Goal: Task Accomplishment & Management: Manage account settings

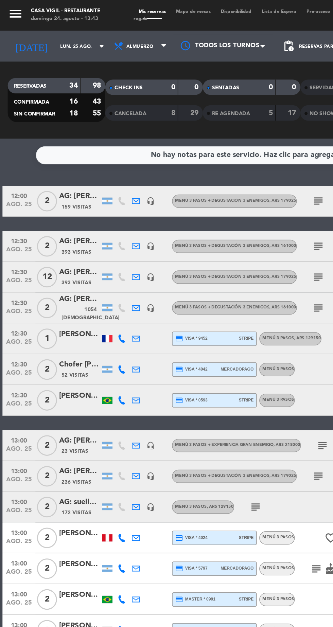
click at [47, 31] on input "lun. 25 ago." at bounding box center [57, 30] width 43 height 11
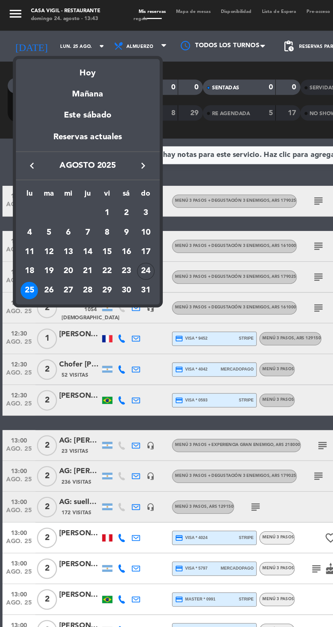
click at [102, 176] on td "24" at bounding box center [96, 179] width 13 height 13
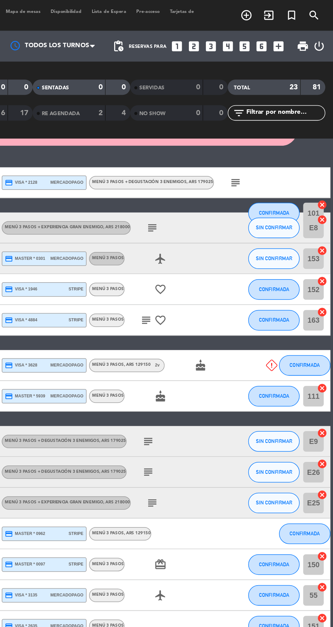
click at [293, 239] on icon at bounding box center [291, 241] width 7 height 7
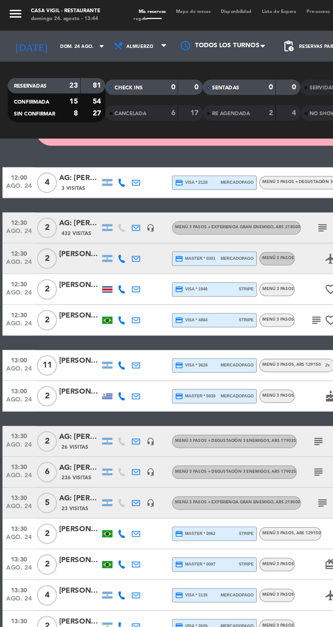
click at [48, 238] on div "[PERSON_NAME]" at bounding box center [52, 239] width 27 height 8
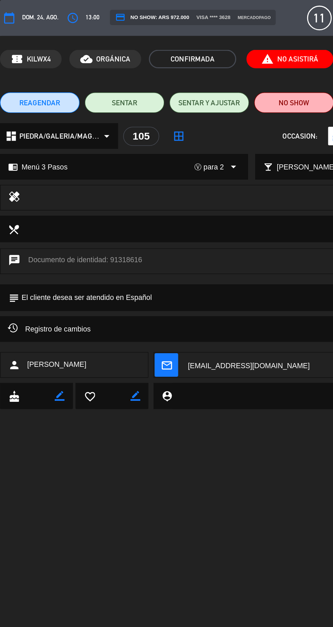
click at [14, 219] on span "Registro de cambios" at bounding box center [32, 218] width 55 height 8
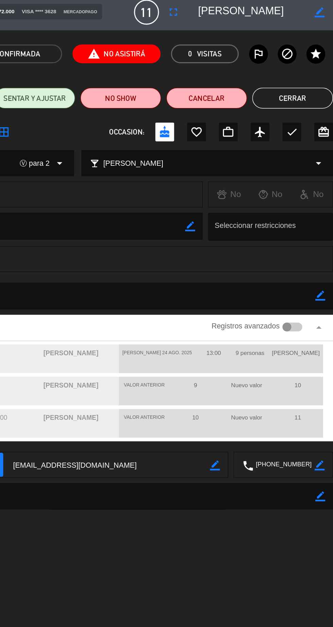
click at [183, 38] on span "report_problem No Asistirá" at bounding box center [191, 39] width 57 height 12
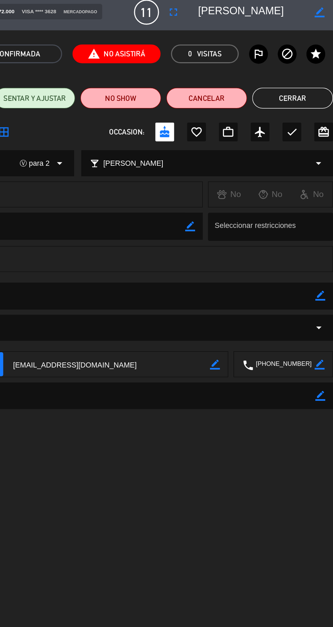
click at [195, 37] on span "report_problem No Asistirá" at bounding box center [191, 39] width 57 height 12
click at [308, 68] on button "Cerrar" at bounding box center [306, 68] width 53 height 14
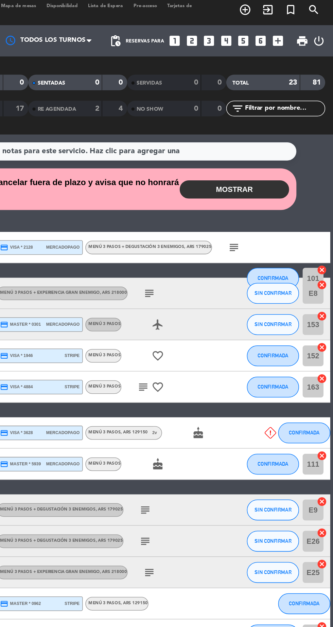
click at [268, 126] on button "MOSTRAR" at bounding box center [268, 128] width 71 height 12
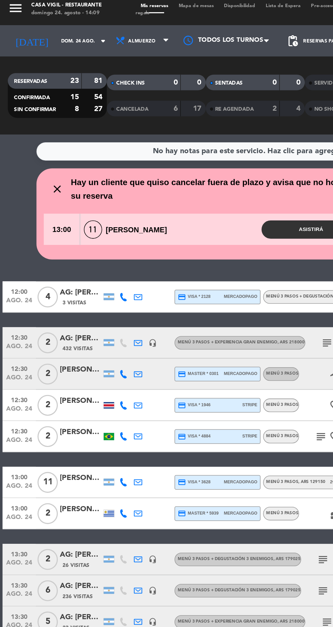
click at [49, 32] on input "dom. 24 ago." at bounding box center [57, 30] width 43 height 11
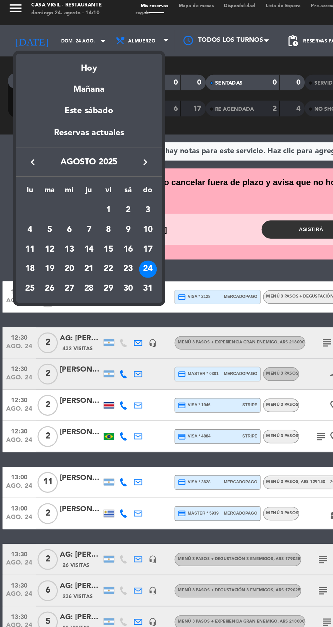
click at [24, 194] on div "25" at bounding box center [20, 193] width 12 height 12
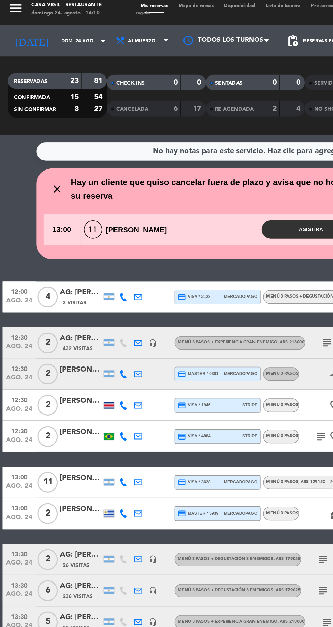
type input "lun. 25 ago."
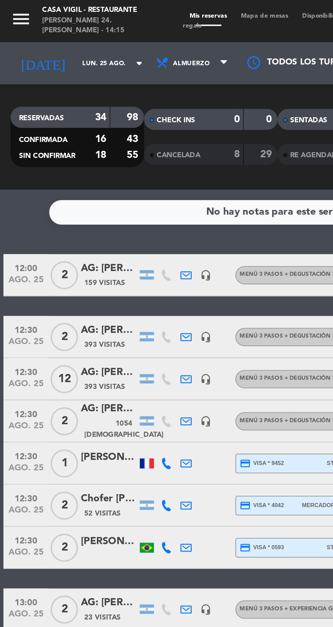
click at [56, 182] on div "AG: [PERSON_NAME] x 12 / DISTINTOS" at bounding box center [52, 180] width 27 height 8
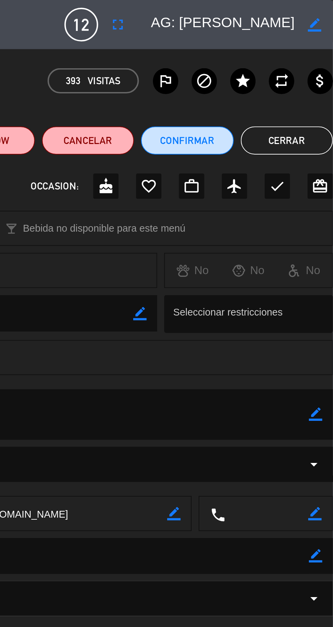
click at [305, 67] on button "Cerrar" at bounding box center [310, 68] width 45 height 14
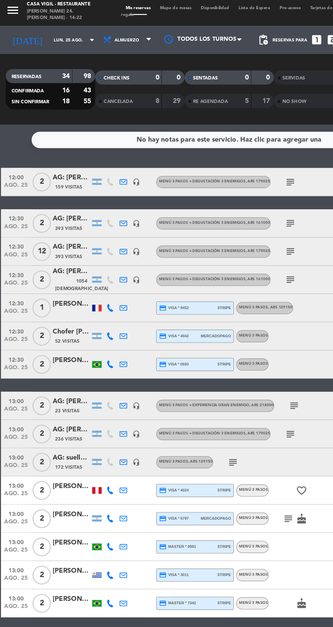
click at [56, 136] on span "159 Visitas" at bounding box center [51, 136] width 20 height 5
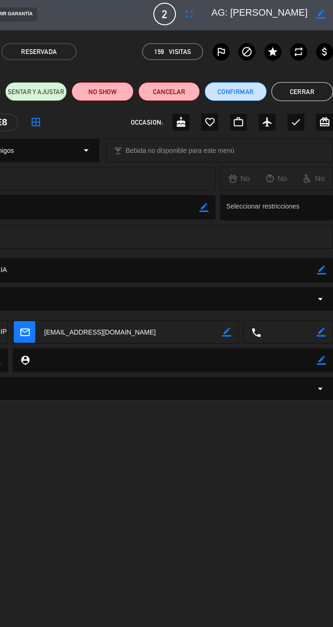
click at [310, 67] on button "Cerrar" at bounding box center [310, 68] width 45 height 14
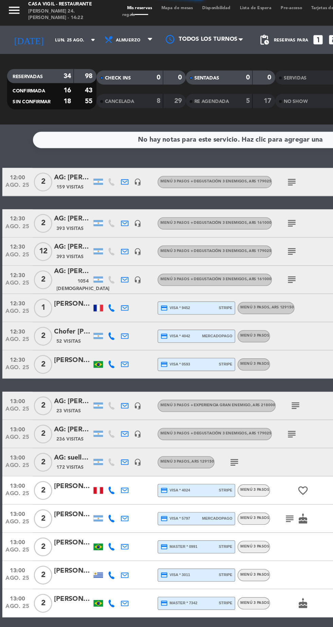
click at [56, 159] on div "AG: [PERSON_NAME] X2/ DISTINTOS" at bounding box center [52, 160] width 27 height 8
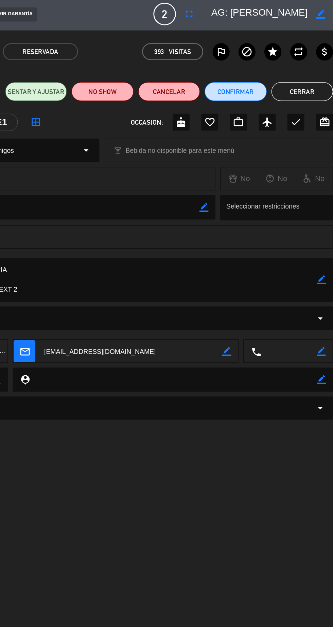
click at [315, 65] on button "Cerrar" at bounding box center [310, 68] width 45 height 14
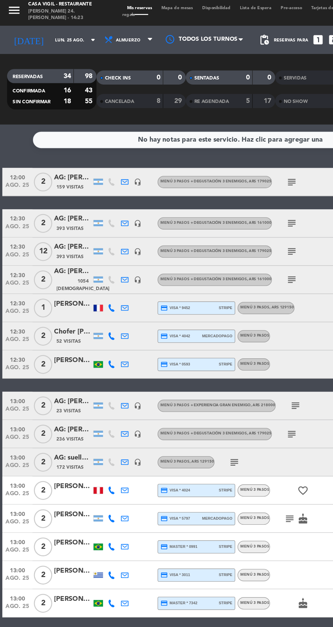
click at [51, 183] on div "AG: [PERSON_NAME] x 12 / DISTINTOS" at bounding box center [52, 180] width 27 height 8
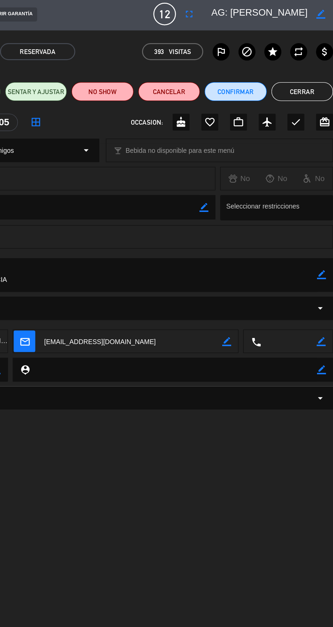
click at [307, 66] on button "Cerrar" at bounding box center [310, 68] width 45 height 14
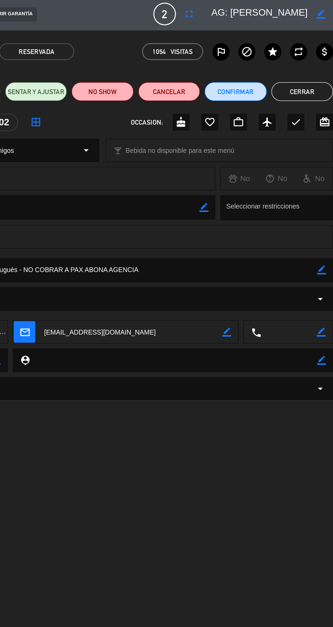
click at [312, 67] on button "Cerrar" at bounding box center [310, 68] width 45 height 14
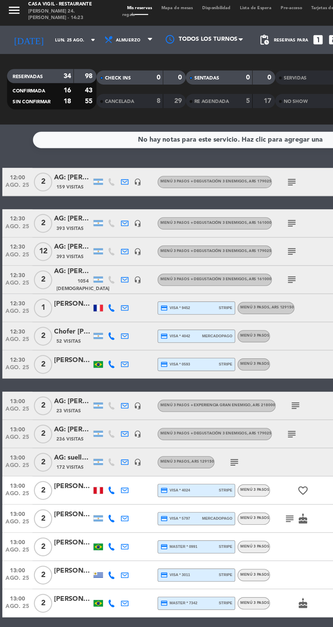
click at [60, 225] on div "[PERSON_NAME]" at bounding box center [52, 221] width 27 height 8
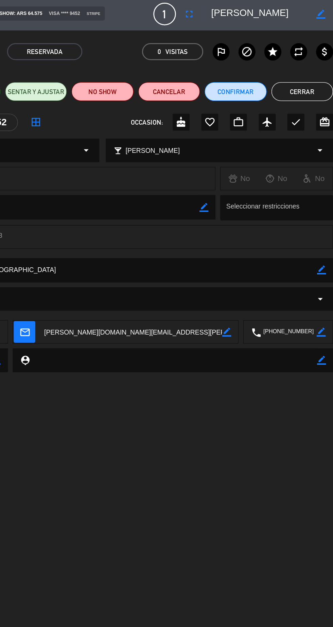
click at [311, 68] on button "Cerrar" at bounding box center [310, 68] width 45 height 14
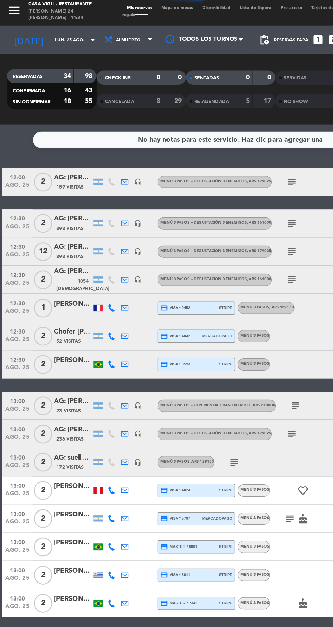
click at [51, 243] on div "Chofer [PERSON_NAME]" at bounding box center [52, 241] width 27 height 8
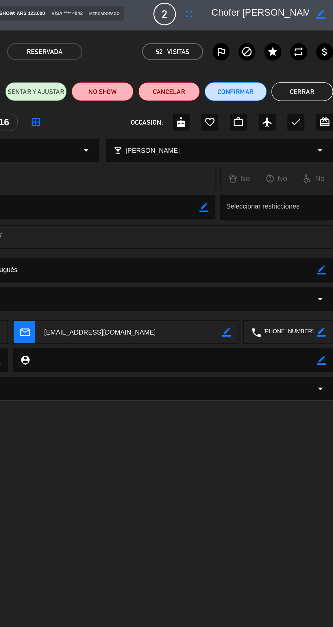
click at [312, 67] on button "Cerrar" at bounding box center [310, 68] width 45 height 14
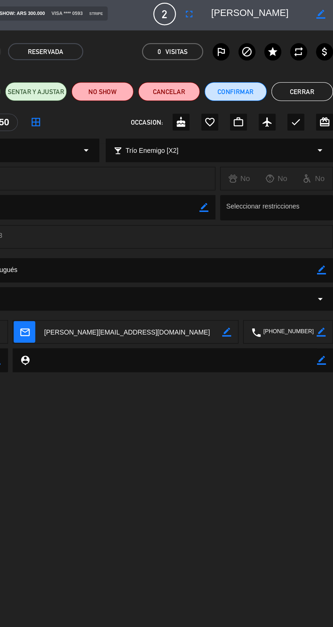
click at [315, 66] on button "Cerrar" at bounding box center [310, 68] width 45 height 14
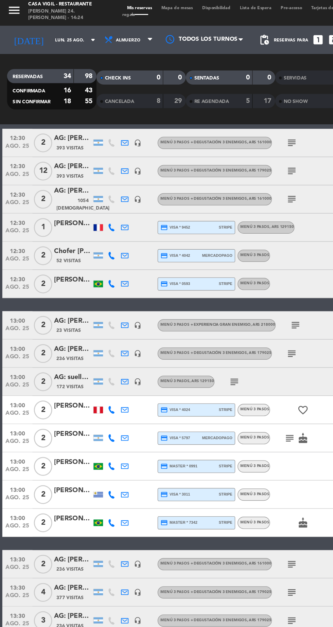
scroll to position [76, 0]
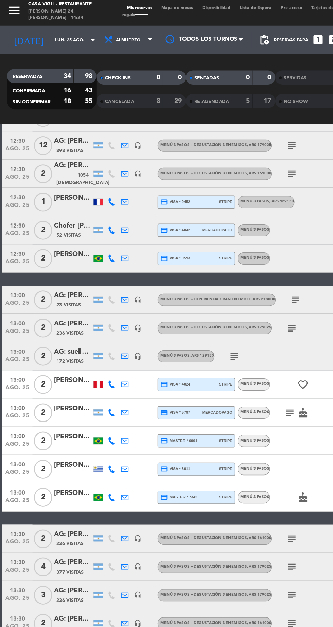
click at [56, 218] on div "AG: [PERSON_NAME] X 2 / HOLDING VIAJES" at bounding box center [52, 215] width 27 height 8
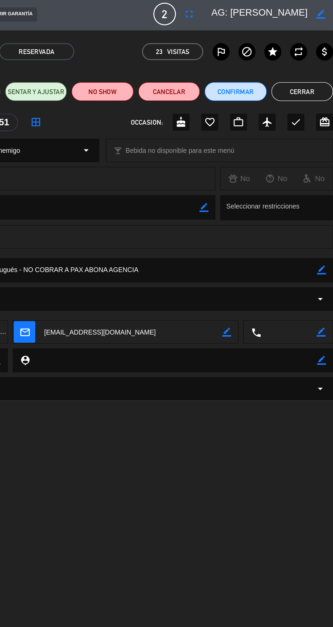
click at [310, 67] on button "Cerrar" at bounding box center [310, 68] width 45 height 14
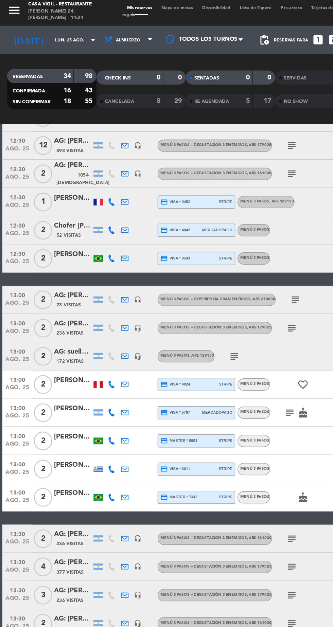
click at [54, 243] on span "236 Visitas" at bounding box center [51, 242] width 20 height 5
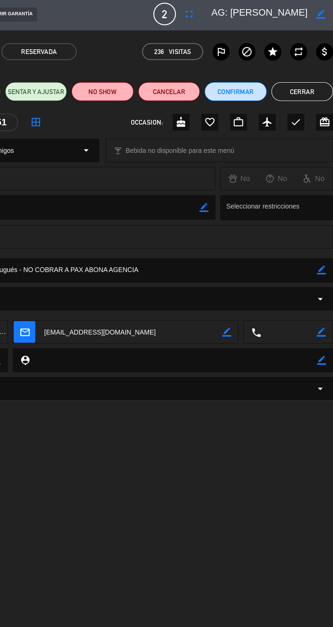
click at [311, 68] on button "Cerrar" at bounding box center [310, 68] width 45 height 14
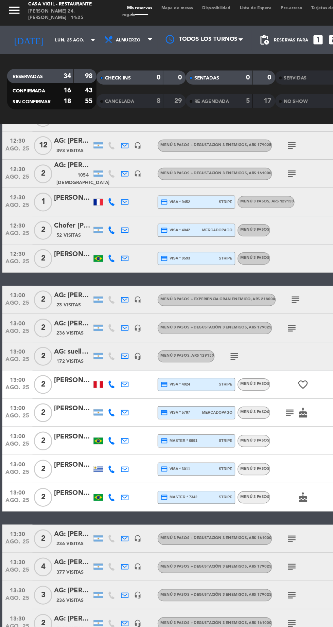
click at [55, 260] on div "AG: suellen cantante X 2/ VINO A LA MONTAÑA" at bounding box center [52, 256] width 27 height 8
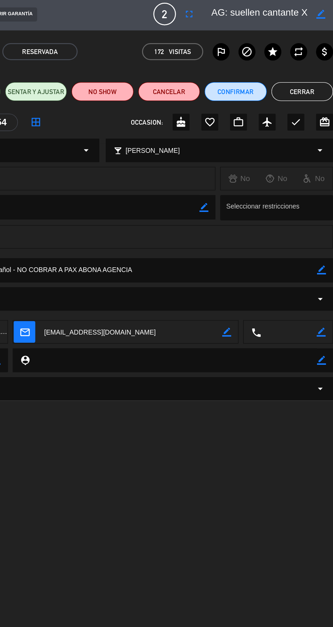
click at [312, 68] on button "Cerrar" at bounding box center [310, 68] width 45 height 14
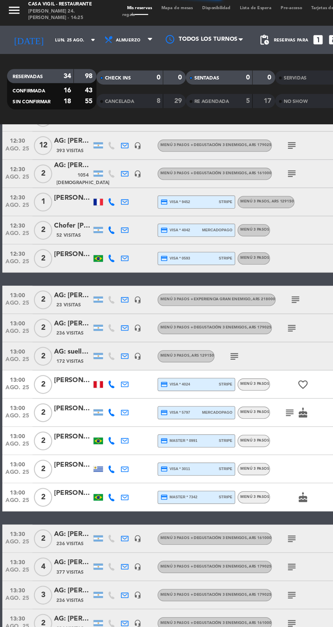
click at [71, 280] on div at bounding box center [71, 279] width 7 height 5
click at [55, 278] on div "[PERSON_NAME] Del [PERSON_NAME]" at bounding box center [52, 277] width 27 height 8
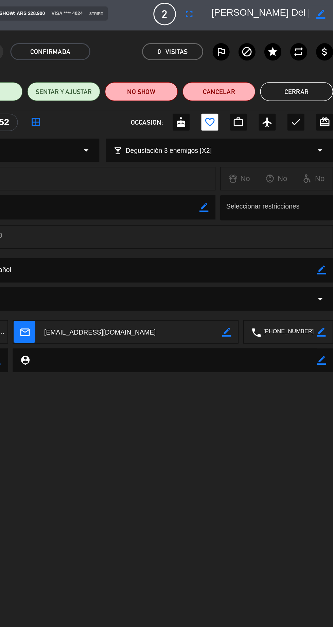
click at [306, 69] on button "Cerrar" at bounding box center [306, 68] width 53 height 14
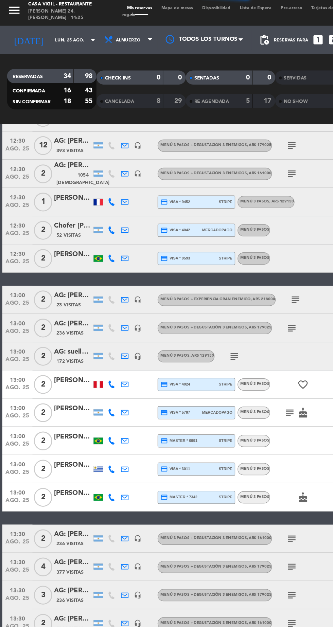
click at [56, 305] on div at bounding box center [52, 303] width 27 height 5
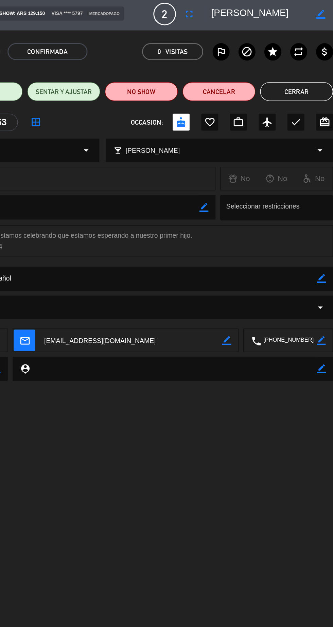
click at [307, 63] on button "Cerrar" at bounding box center [306, 68] width 53 height 14
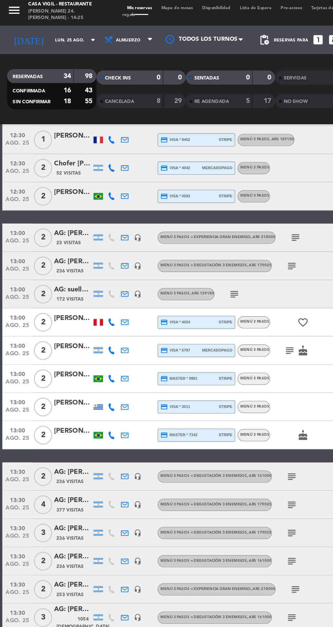
scroll to position [135, 0]
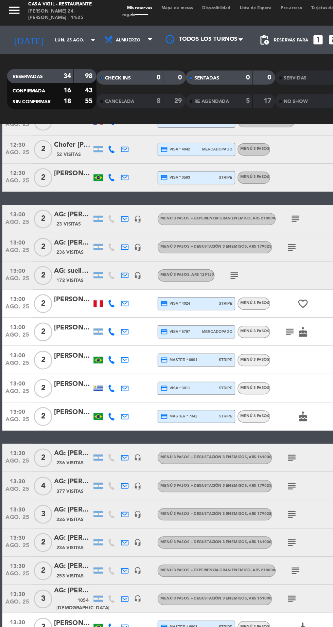
click at [71, 262] on div at bounding box center [71, 262] width 7 height 5
click at [52, 263] on div at bounding box center [52, 265] width 27 height 5
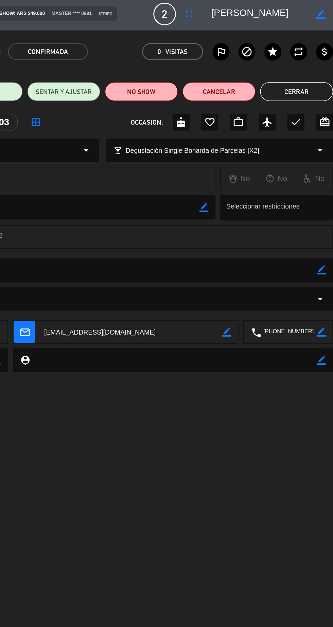
click at [308, 62] on button "Cerrar" at bounding box center [306, 68] width 53 height 14
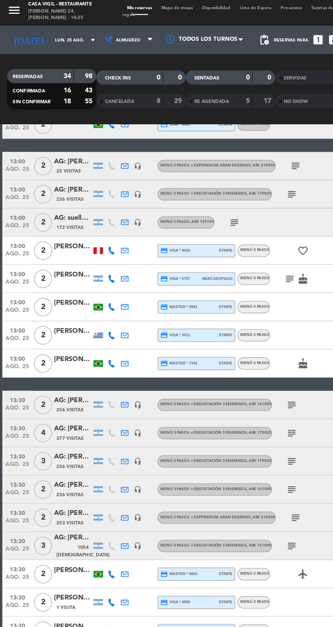
scroll to position [186, 0]
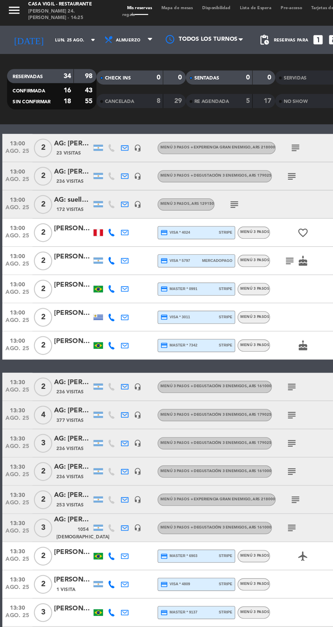
click at [71, 232] on div at bounding box center [71, 231] width 7 height 5
click at [48, 234] on div at bounding box center [52, 234] width 27 height 5
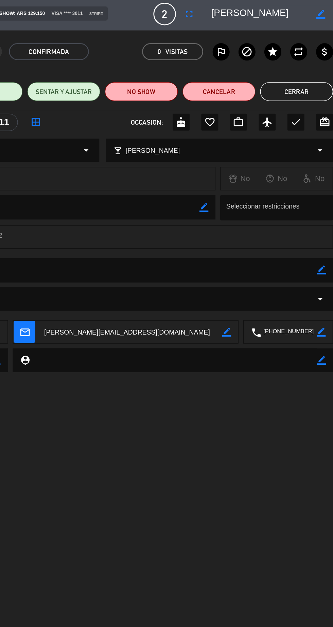
click at [312, 66] on button "Cerrar" at bounding box center [306, 68] width 53 height 14
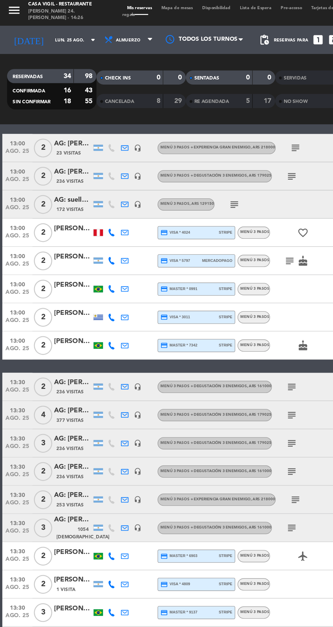
click at [53, 255] on div at bounding box center [52, 254] width 27 height 5
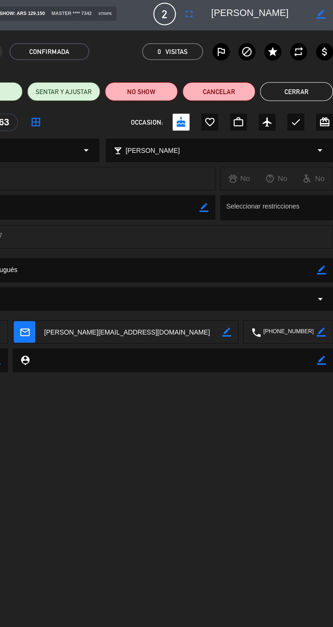
click at [307, 67] on button "Cerrar" at bounding box center [306, 68] width 53 height 14
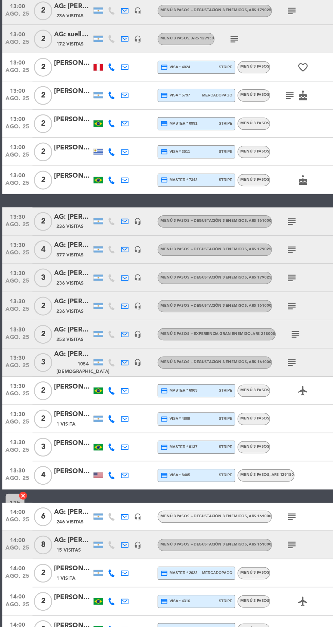
click at [52, 282] on div "236 Visitas" at bounding box center [52, 285] width 27 height 6
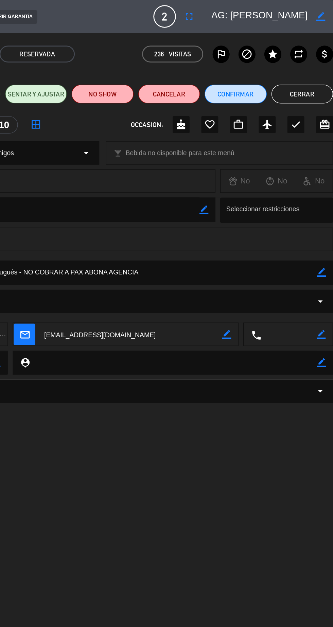
click at [314, 64] on button "Cerrar" at bounding box center [310, 68] width 45 height 14
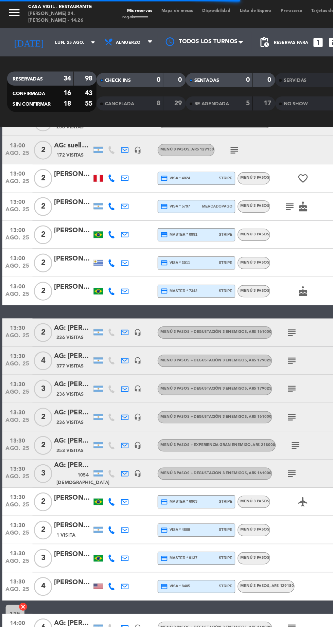
scroll to position [236, 0]
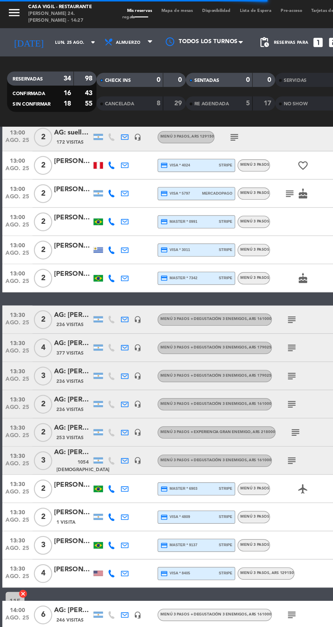
click at [57, 250] on div "AG: [PERSON_NAME] [PERSON_NAME] X4/ NITES" at bounding box center [52, 248] width 27 height 8
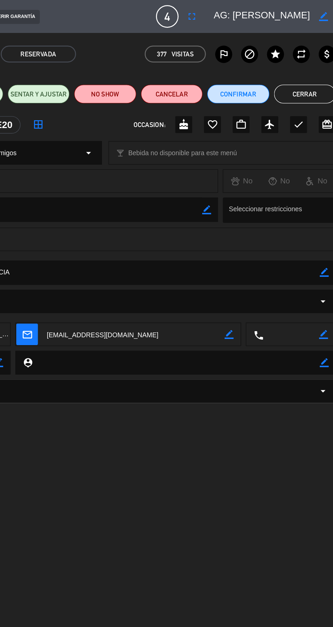
click at [306, 68] on button "Cerrar" at bounding box center [310, 68] width 45 height 14
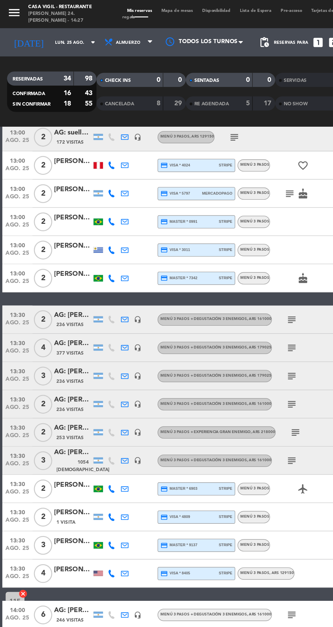
click at [55, 277] on span "236 Visitas" at bounding box center [51, 275] width 20 height 5
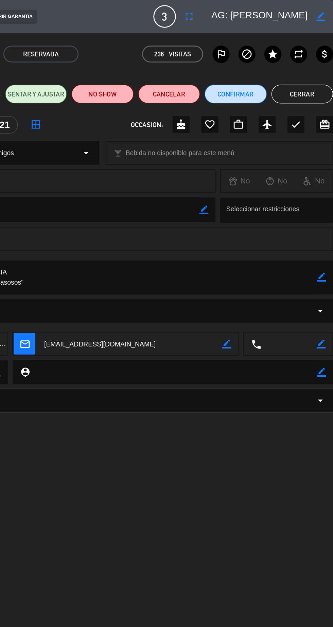
click at [310, 63] on button "Cerrar" at bounding box center [310, 68] width 45 height 14
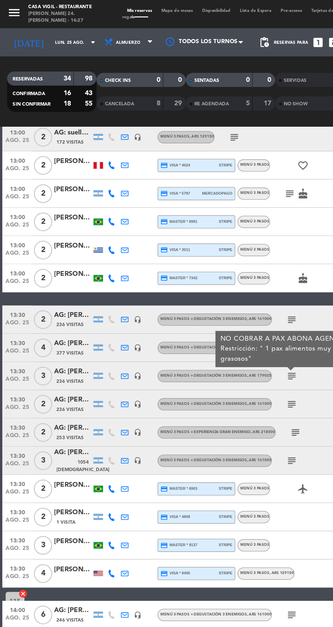
click at [54, 296] on span "236 Visitas" at bounding box center [51, 295] width 20 height 5
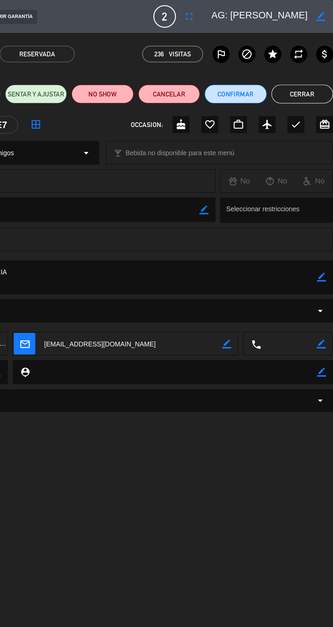
click at [315, 63] on button "Cerrar" at bounding box center [310, 68] width 45 height 14
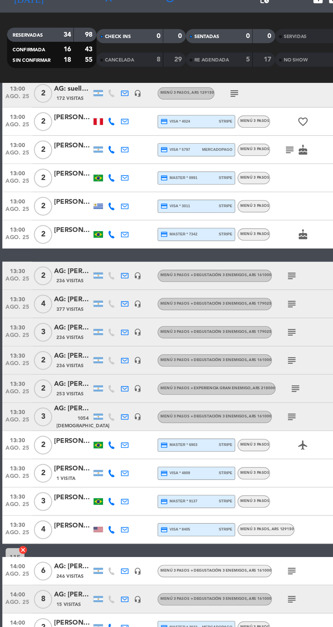
click at [58, 319] on span "253 Visitas" at bounding box center [51, 316] width 20 height 5
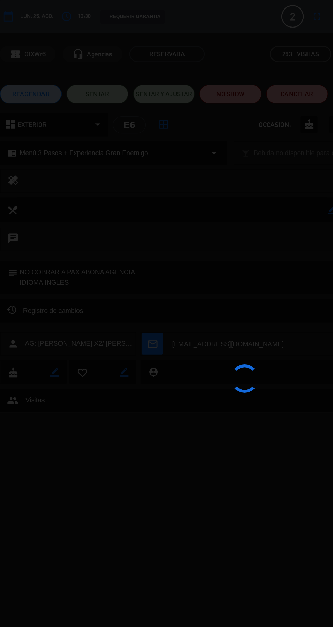
click at [188, 317] on div at bounding box center [166, 313] width 333 height 627
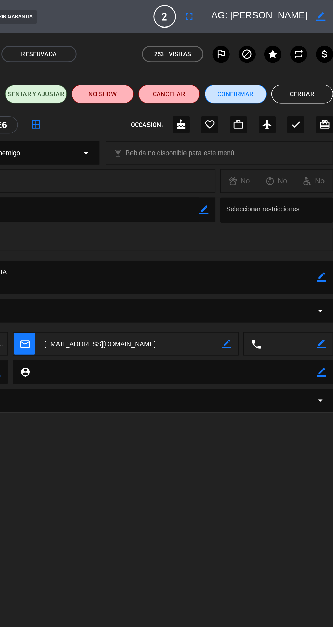
click at [311, 62] on button "Cerrar" at bounding box center [310, 68] width 45 height 14
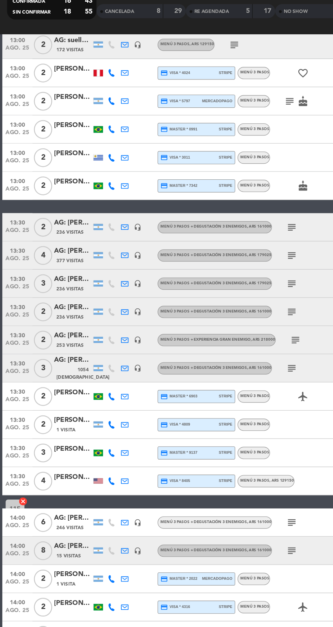
click at [212, 312] on icon "subject" at bounding box center [213, 312] width 8 height 8
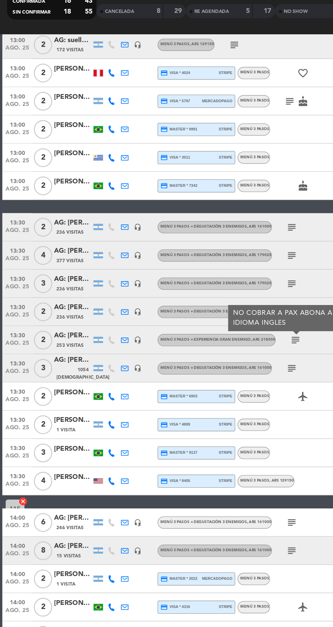
click at [48, 334] on span "1054 [DEMOGRAPHIC_DATA]" at bounding box center [60, 336] width 38 height 11
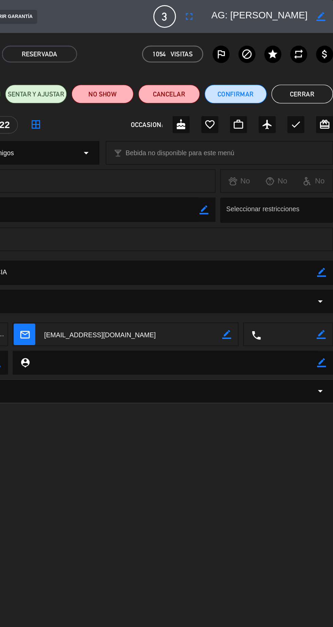
click at [303, 65] on button "Cerrar" at bounding box center [310, 68] width 45 height 14
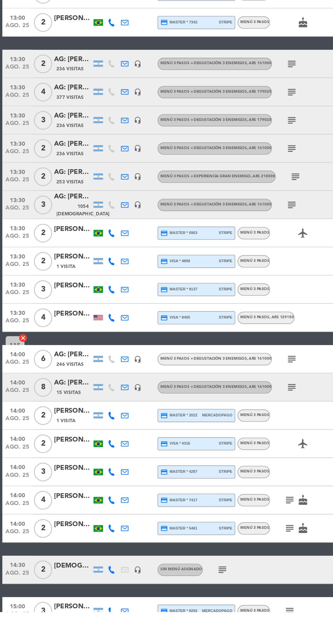
scroll to position [0, 0]
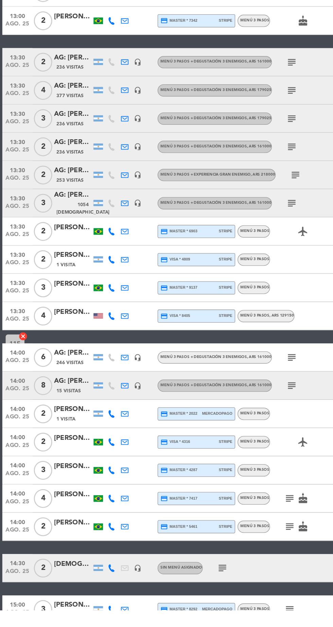
click at [56, 357] on div at bounding box center [52, 356] width 27 height 5
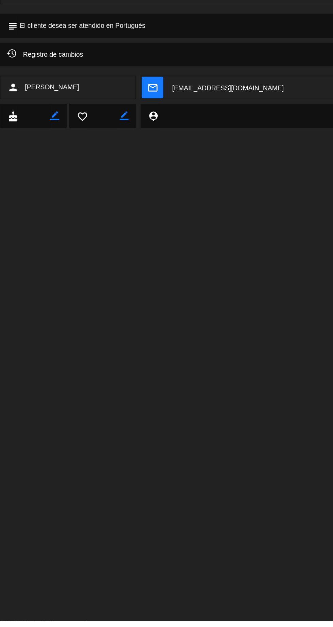
scroll to position [21, 0]
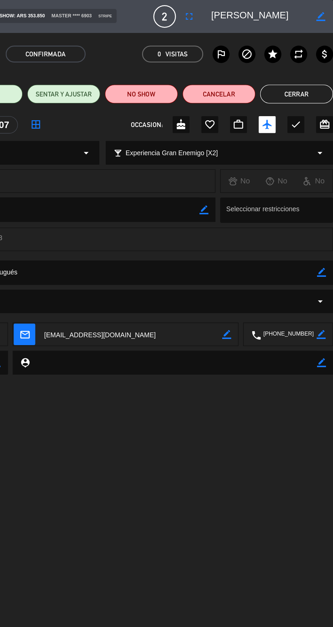
click at [307, 66] on button "Cerrar" at bounding box center [306, 68] width 53 height 14
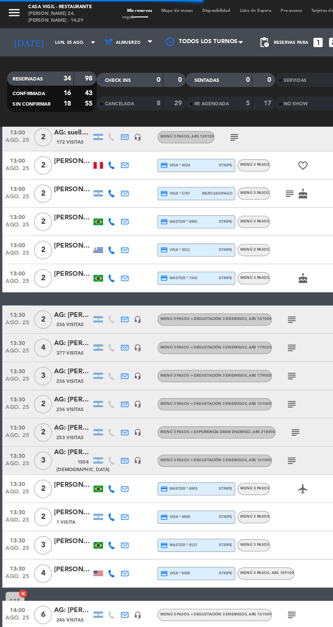
scroll to position [0, 0]
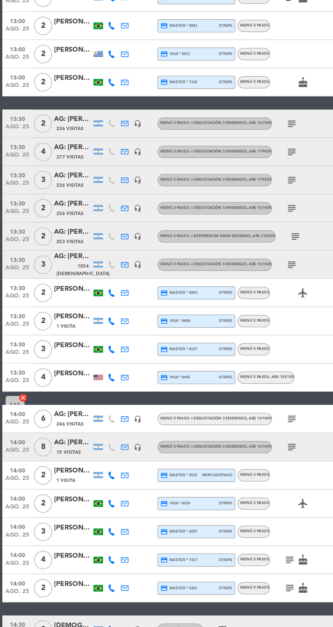
click at [54, 377] on span "1 Visita" at bounding box center [48, 377] width 14 height 5
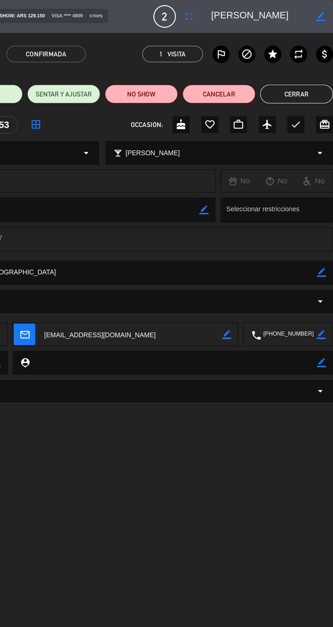
click at [315, 65] on button "Cerrar" at bounding box center [306, 68] width 53 height 14
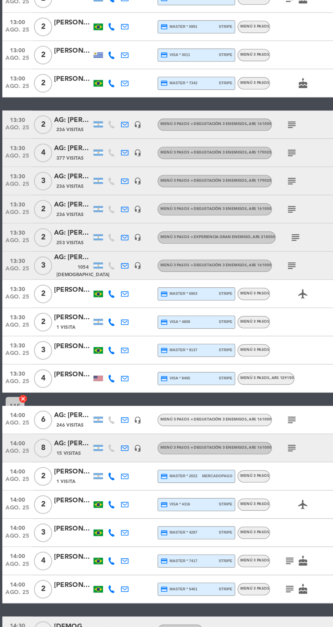
click at [55, 392] on div "[PERSON_NAME]" at bounding box center [52, 391] width 27 height 8
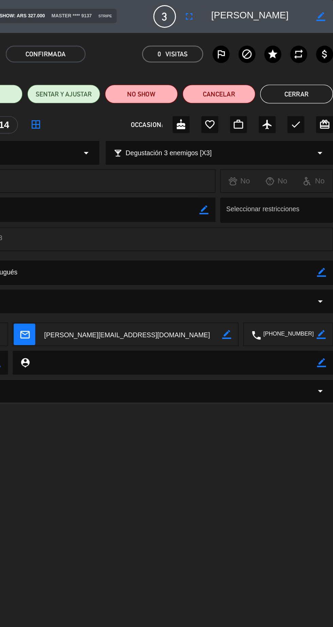
click at [311, 63] on button "Cerrar" at bounding box center [306, 68] width 53 height 14
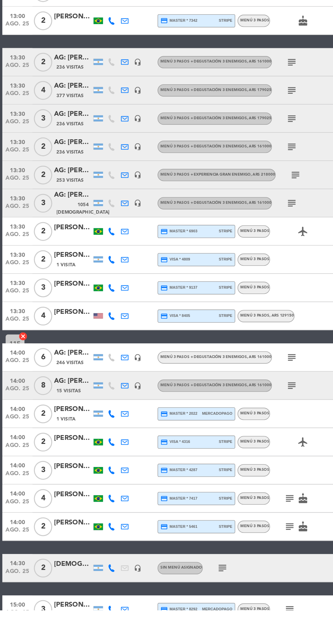
click at [53, 418] on div at bounding box center [52, 418] width 27 height 5
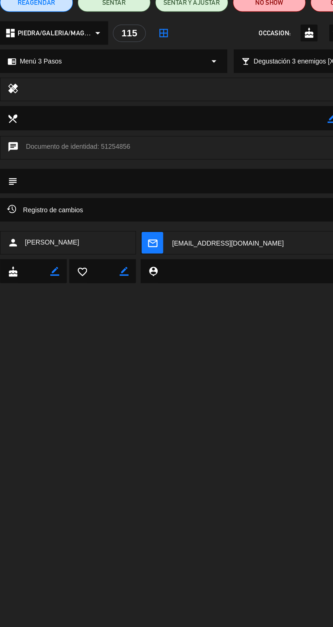
scroll to position [12, 0]
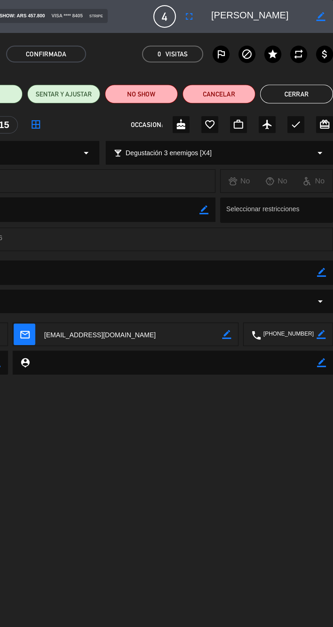
click at [306, 68] on button "Cerrar" at bounding box center [306, 68] width 53 height 14
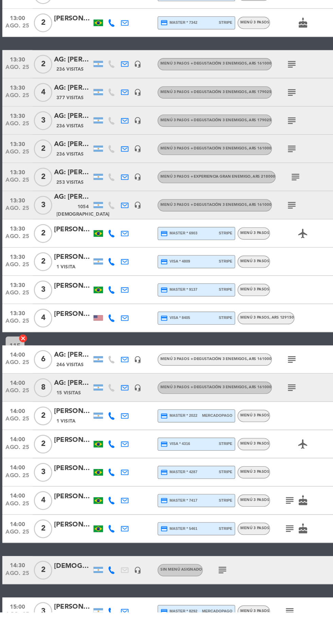
scroll to position [0, 0]
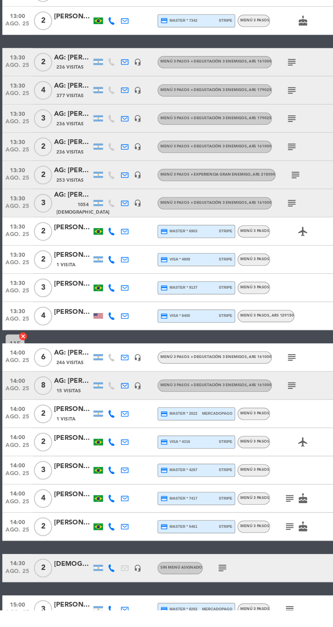
click at [57, 445] on div "246 Visitas" at bounding box center [52, 448] width 27 height 6
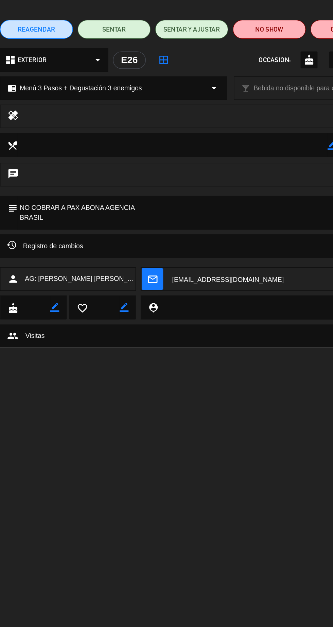
scroll to position [18, 0]
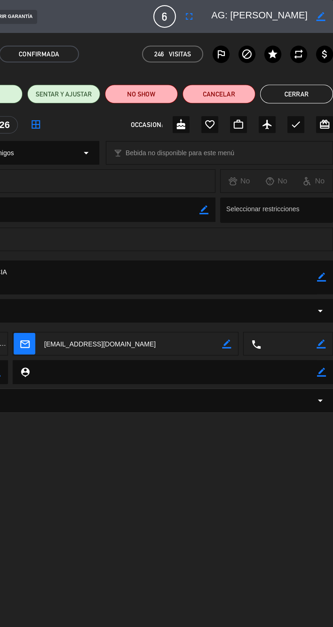
click at [304, 68] on button "Cerrar" at bounding box center [306, 68] width 53 height 14
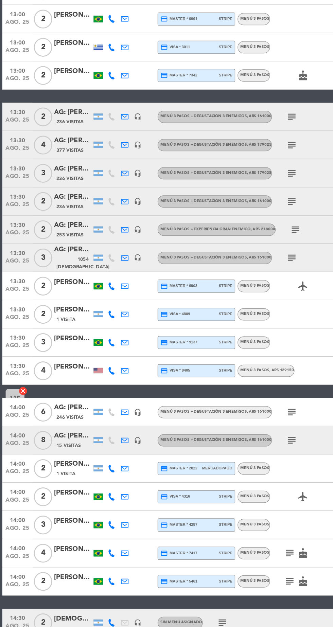
scroll to position [0, 0]
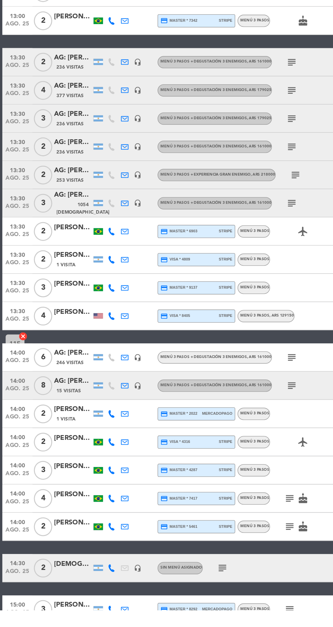
click at [61, 469] on div "15 Visitas" at bounding box center [52, 468] width 27 height 6
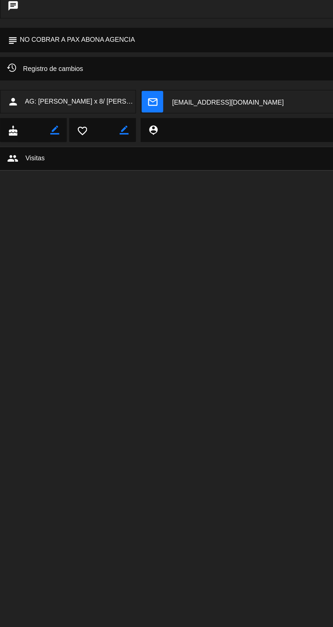
scroll to position [22, 0]
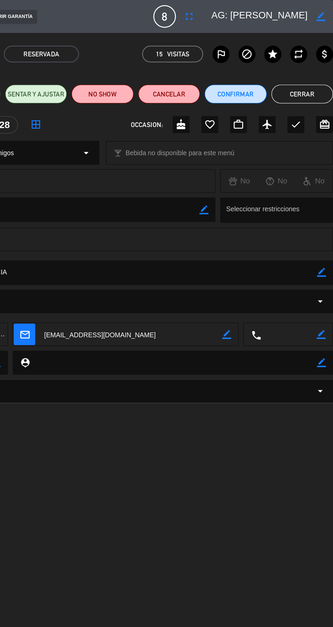
click at [314, 64] on button "Cerrar" at bounding box center [310, 68] width 45 height 14
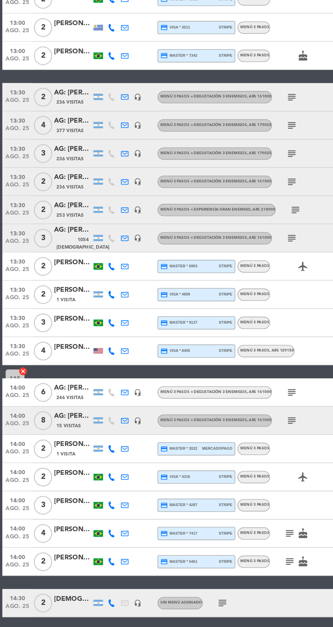
scroll to position [0, 0]
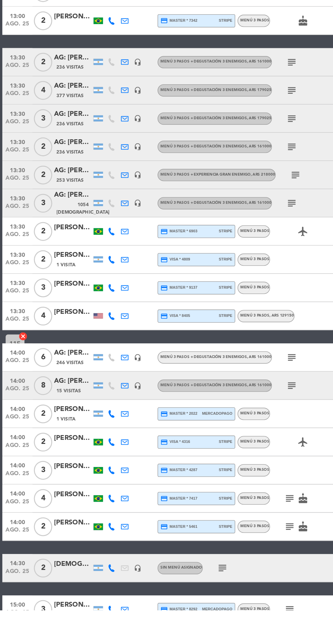
click at [56, 487] on div "1 Visita" at bounding box center [52, 489] width 27 height 6
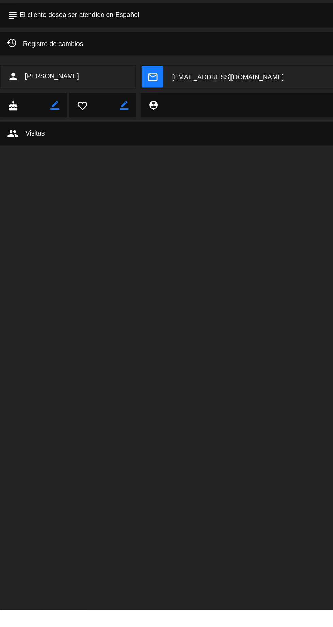
scroll to position [22, 0]
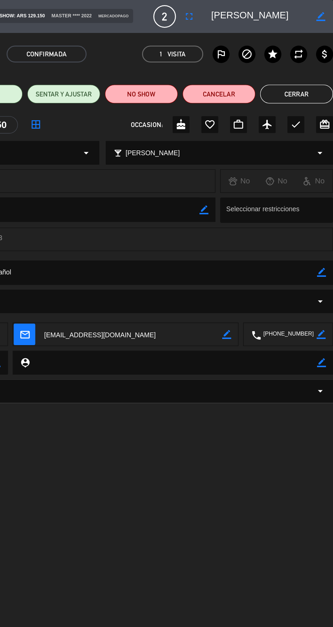
click at [306, 68] on button "Cerrar" at bounding box center [306, 68] width 53 height 14
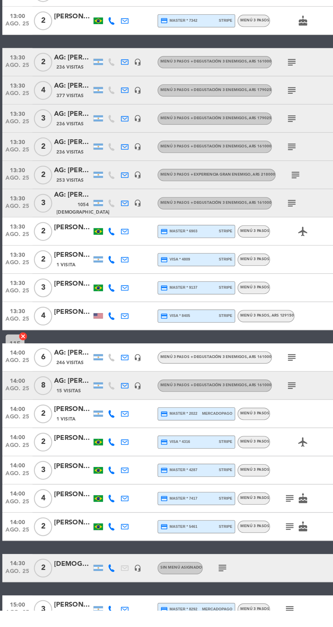
scroll to position [0, 0]
click at [58, 507] on div at bounding box center [52, 509] width 27 height 5
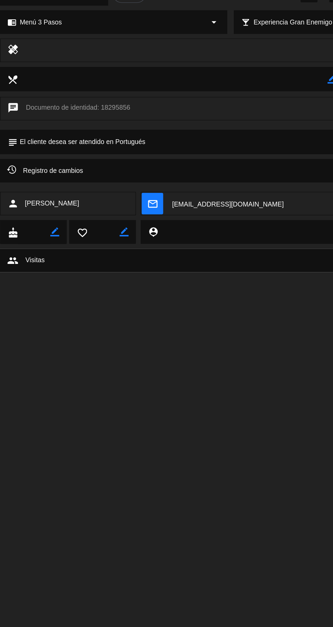
scroll to position [21, 0]
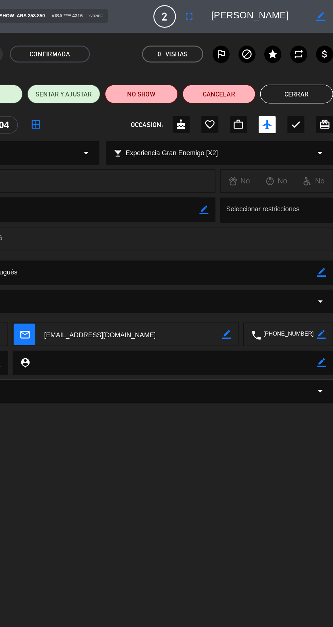
click at [304, 68] on button "Cerrar" at bounding box center [306, 68] width 53 height 14
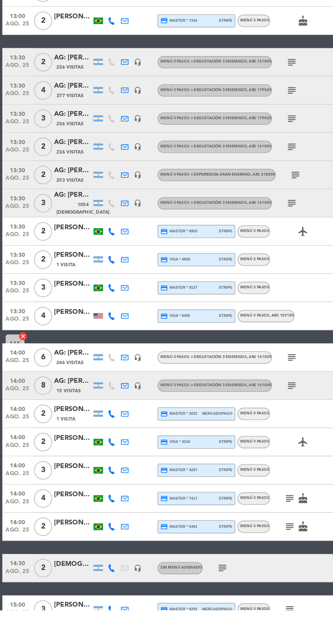
scroll to position [0, 0]
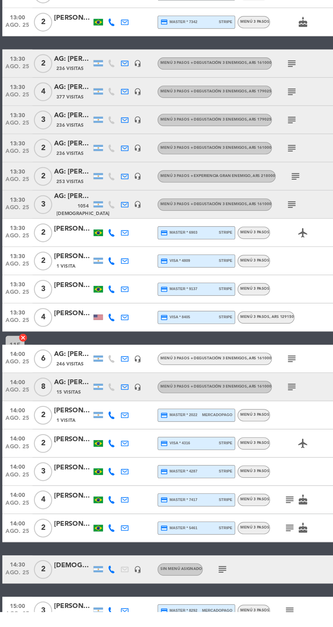
click at [53, 531] on div at bounding box center [52, 529] width 27 height 5
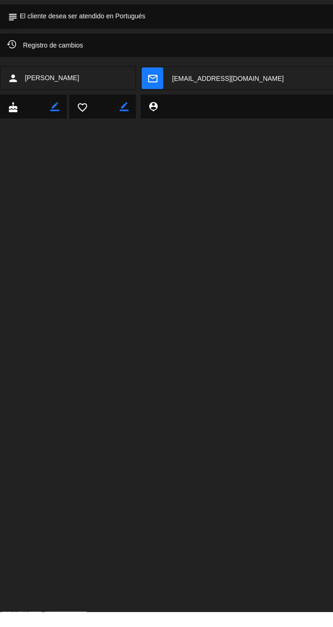
scroll to position [16, 0]
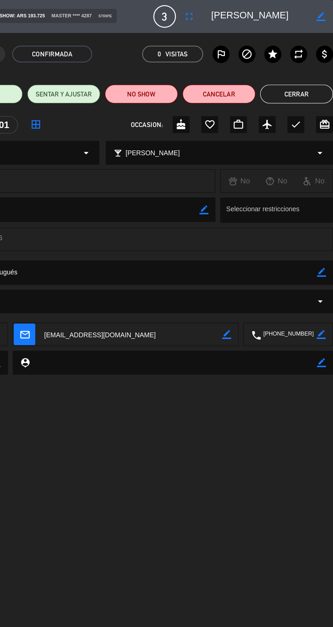
click at [308, 67] on button "Cerrar" at bounding box center [306, 68] width 53 height 14
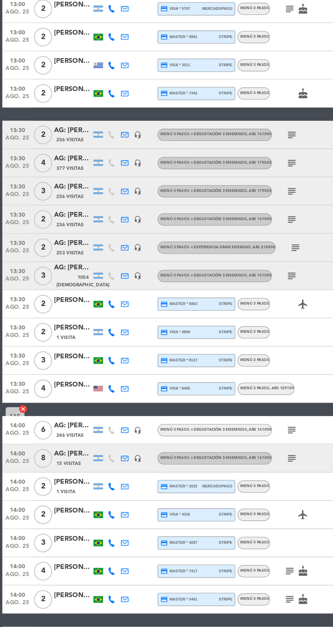
scroll to position [0, 0]
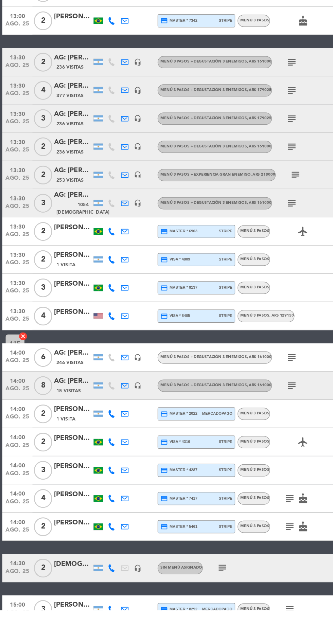
click at [63, 549] on div at bounding box center [52, 549] width 27 height 5
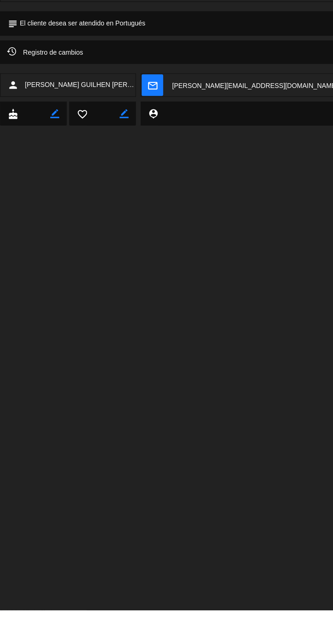
scroll to position [20, 0]
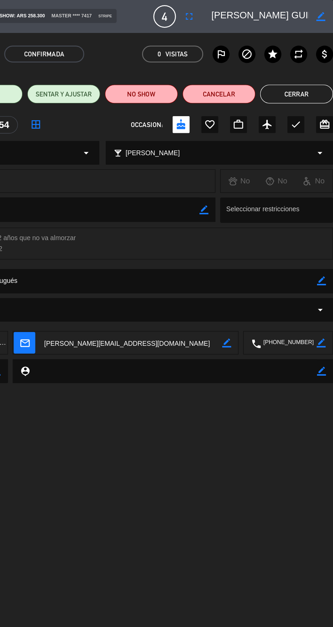
click at [311, 66] on button "Cerrar" at bounding box center [306, 68] width 53 height 14
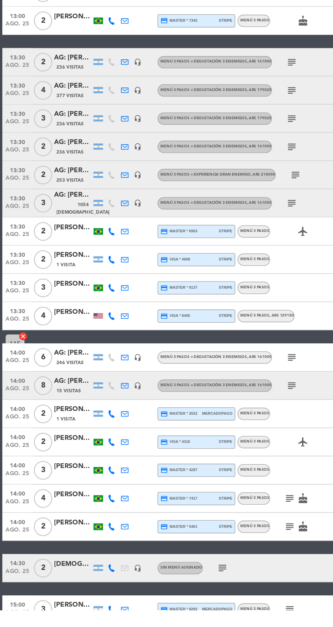
scroll to position [0, 0]
click at [59, 565] on div "[PERSON_NAME]" at bounding box center [52, 564] width 27 height 8
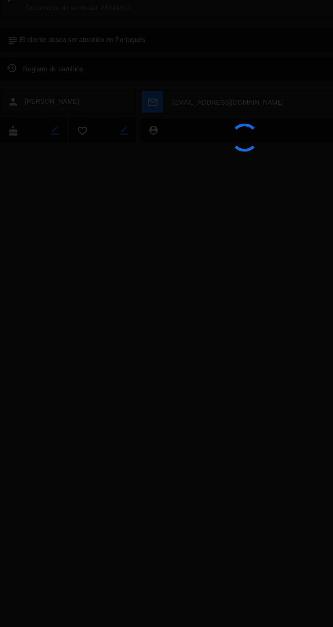
scroll to position [12, 0]
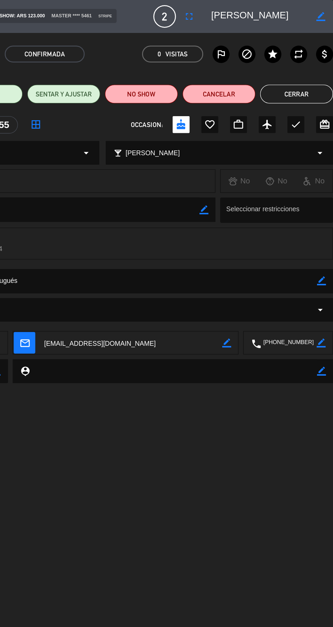
click at [303, 66] on button "Cerrar" at bounding box center [306, 68] width 53 height 14
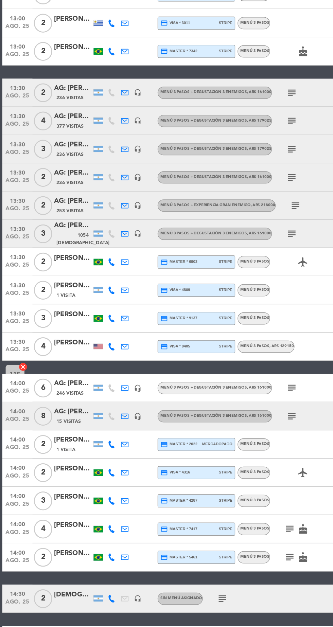
scroll to position [0, 0]
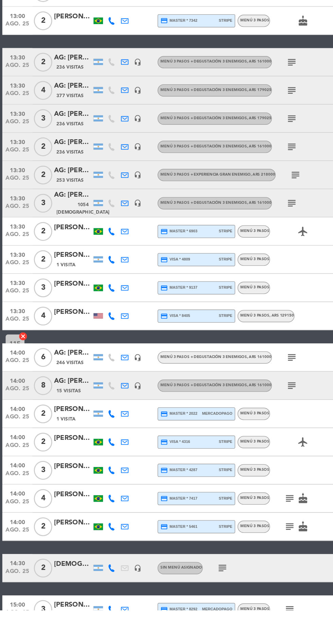
click at [210, 564] on icon "subject" at bounding box center [209, 567] width 8 height 8
click at [54, 595] on div "[DEMOGRAPHIC_DATA] DA [PERSON_NAME]" at bounding box center [52, 594] width 27 height 8
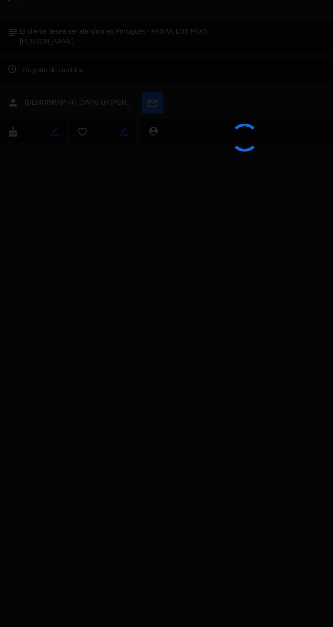
scroll to position [12, 0]
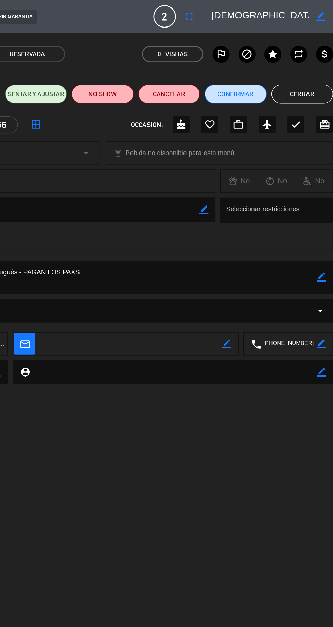
click at [316, 67] on button "Cerrar" at bounding box center [310, 68] width 45 height 14
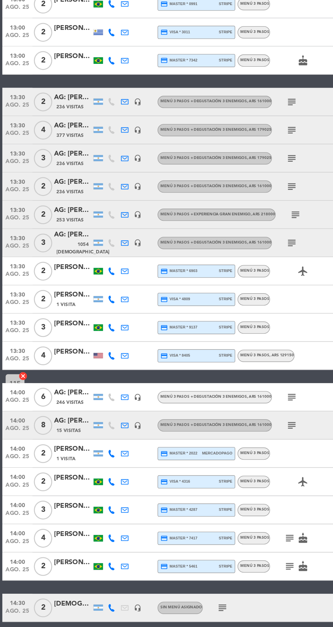
scroll to position [0, 0]
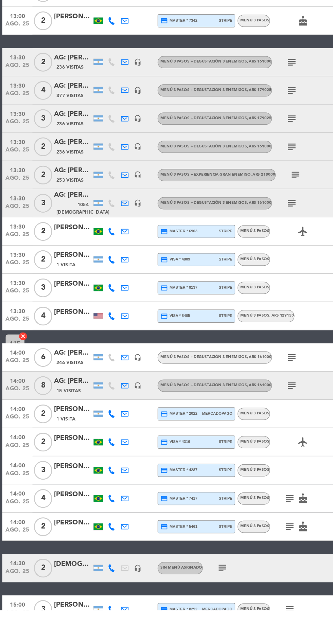
click at [162, 597] on icon "subject" at bounding box center [161, 597] width 8 height 8
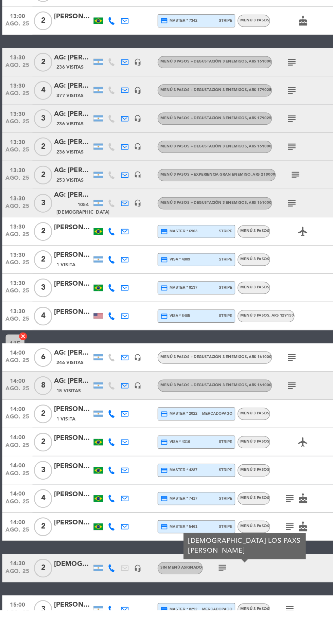
click at [58, 627] on div "1 Visita" at bounding box center [52, 630] width 27 height 6
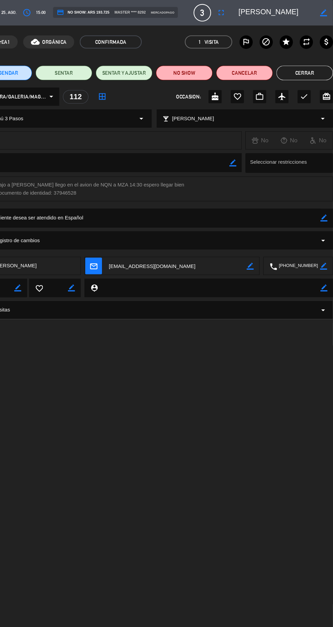
click at [308, 68] on button "Cerrar" at bounding box center [306, 68] width 53 height 14
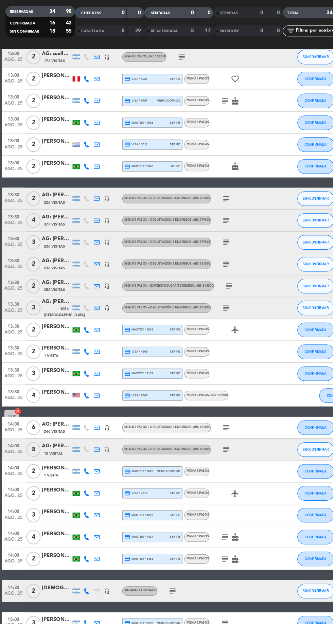
click at [211, 626] on icon "subject" at bounding box center [209, 626] width 8 height 8
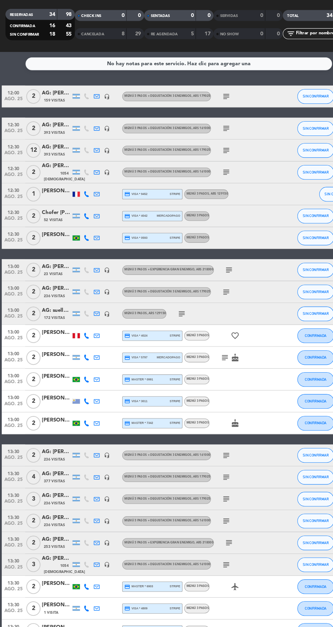
scroll to position [26, 0]
